Goal: Find specific page/section

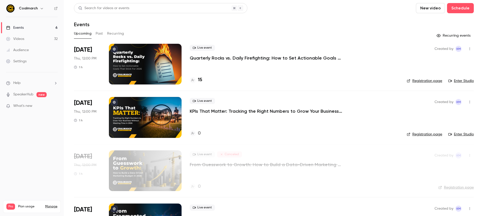
click at [197, 79] on div "15" at bounding box center [196, 80] width 12 height 7
